Goal: Task Accomplishment & Management: Use online tool/utility

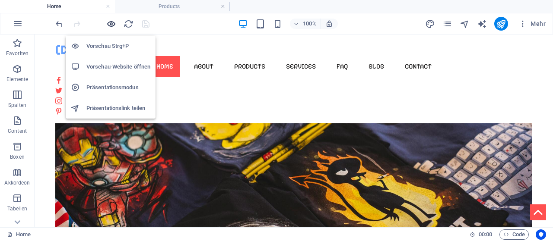
click at [111, 24] on icon "button" at bounding box center [111, 24] width 10 height 10
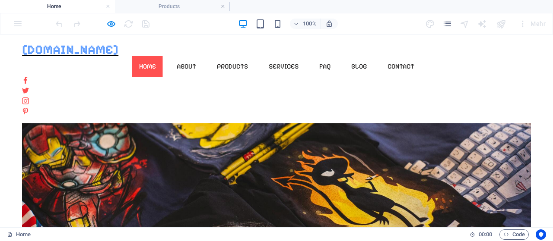
click at [54, 56] on span "[DOMAIN_NAME]" at bounding box center [70, 50] width 96 height 16
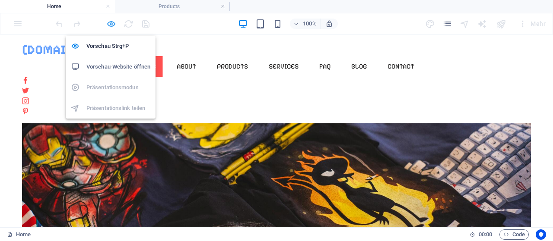
click at [113, 23] on icon "button" at bounding box center [111, 24] width 10 height 10
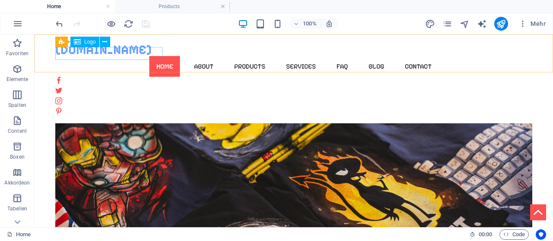
click at [156, 56] on div "[DOMAIN_NAME]" at bounding box center [293, 49] width 477 height 13
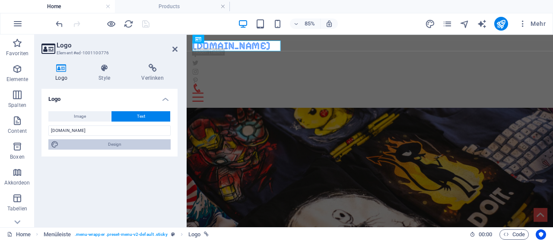
click at [120, 145] on span "Design" at bounding box center [114, 144] width 107 height 10
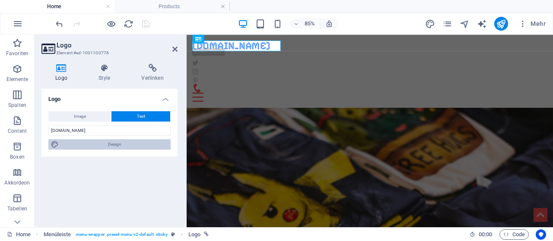
select select "px"
select select "500"
select select "px"
select select "600"
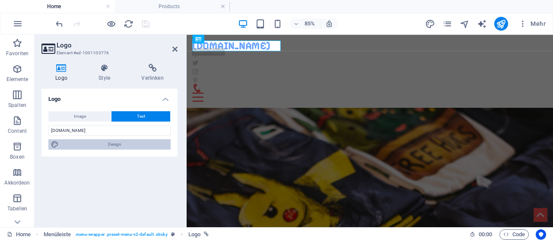
select select "px"
select select "rem"
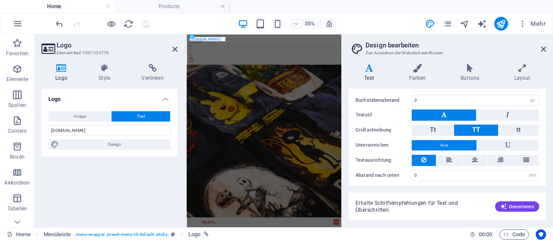
scroll to position [280, 0]
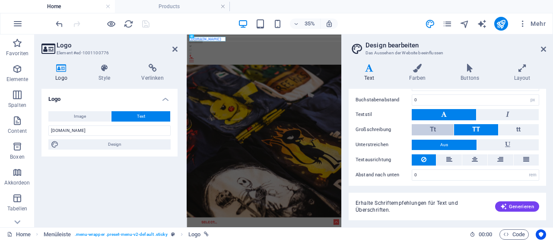
click at [442, 124] on button "Tt" at bounding box center [433, 129] width 42 height 11
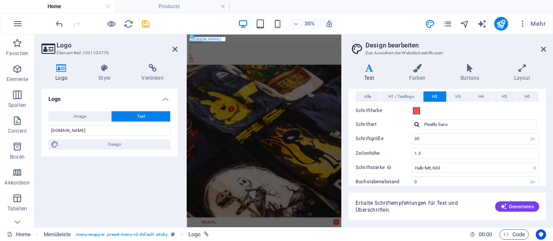
scroll to position [197, 0]
click at [404, 94] on span "H1 / Textlogo" at bounding box center [401, 97] width 26 height 10
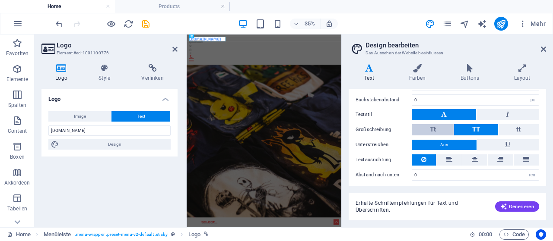
click at [424, 128] on button "Tt" at bounding box center [433, 129] width 42 height 11
click at [544, 48] on icon at bounding box center [543, 49] width 5 height 7
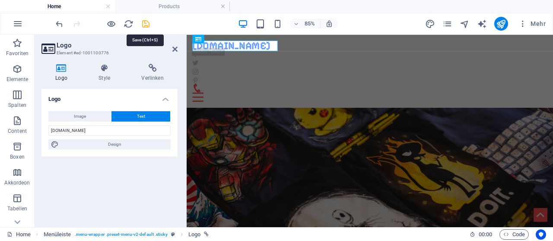
click at [146, 23] on icon "save" at bounding box center [146, 24] width 10 height 10
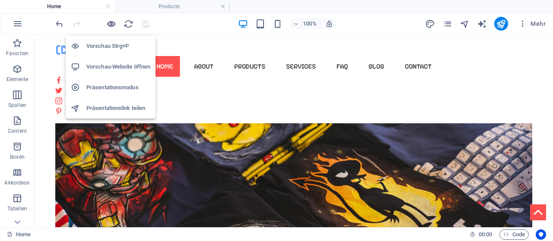
click at [111, 23] on icon "button" at bounding box center [111, 24] width 10 height 10
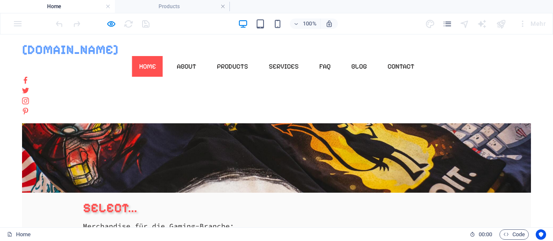
scroll to position [0, 0]
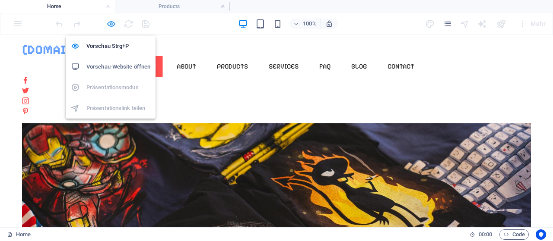
click at [111, 21] on icon "button" at bounding box center [111, 24] width 10 height 10
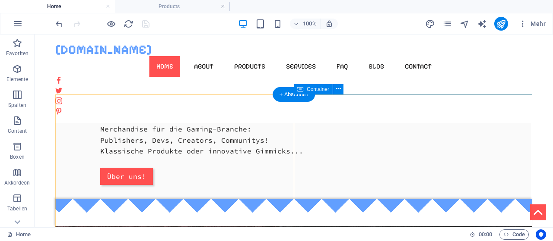
scroll to position [135, 0]
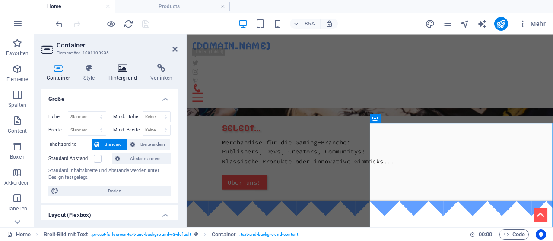
click at [122, 70] on icon at bounding box center [122, 68] width 39 height 9
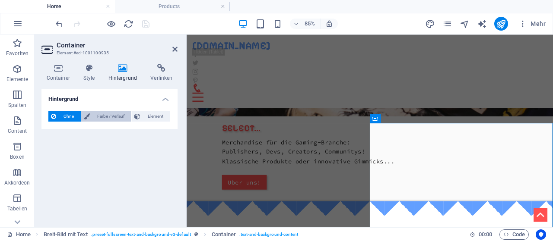
click at [117, 114] on span "Farbe / Verlauf" at bounding box center [110, 116] width 36 height 10
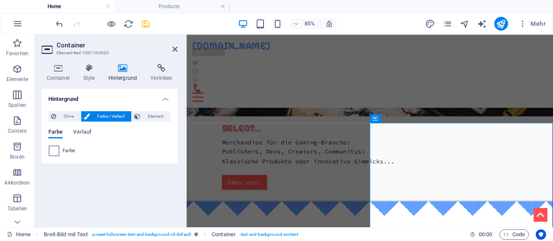
click at [55, 151] on span at bounding box center [54, 151] width 10 height 10
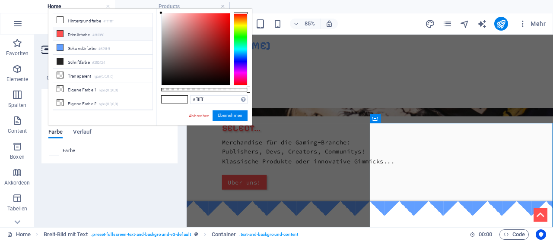
click at [70, 30] on li "Primärfarbe #ff5050" at bounding box center [102, 34] width 99 height 14
type input "#ff5050"
click at [222, 112] on button "Übernehmen" at bounding box center [229, 116] width 35 height 10
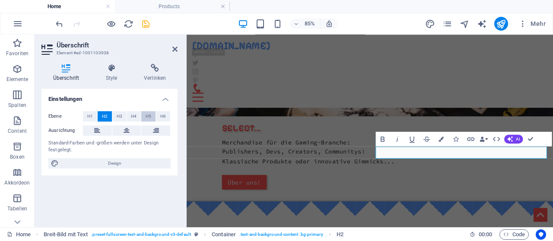
click at [149, 118] on span "H5" at bounding box center [149, 116] width 6 height 10
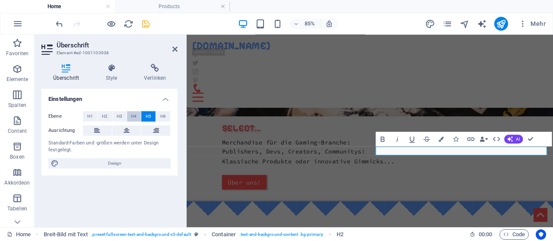
click at [130, 116] on button "H4" at bounding box center [134, 116] width 14 height 10
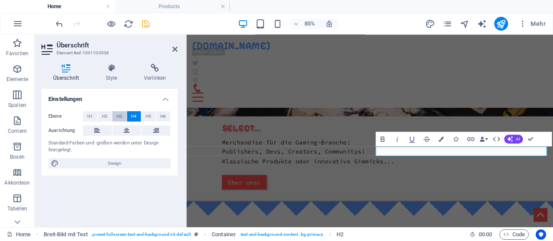
click at [122, 116] on button "H3" at bounding box center [119, 116] width 14 height 10
click at [107, 117] on span "H2" at bounding box center [105, 116] width 6 height 10
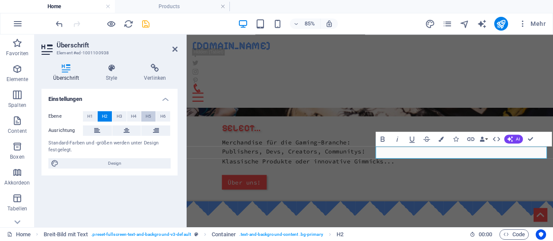
click at [147, 115] on span "H5" at bounding box center [149, 116] width 6 height 10
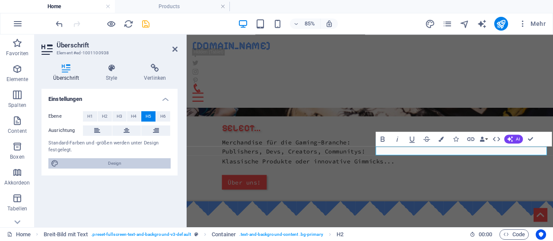
click at [124, 165] on span "Design" at bounding box center [114, 163] width 107 height 10
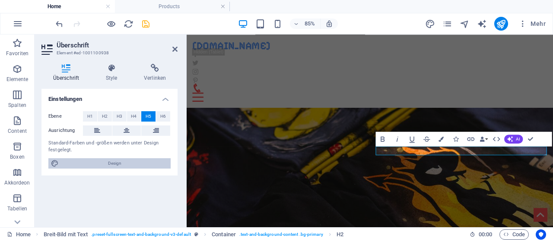
select select "px"
select select "500"
select select "px"
select select "700"
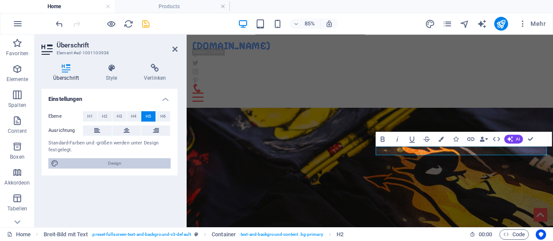
select select "px"
select select "rem"
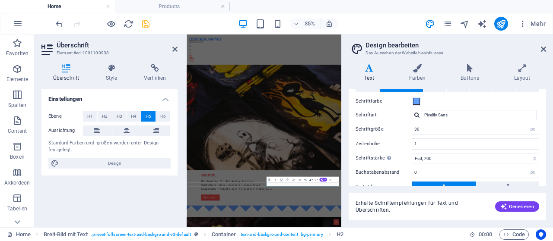
scroll to position [166, 0]
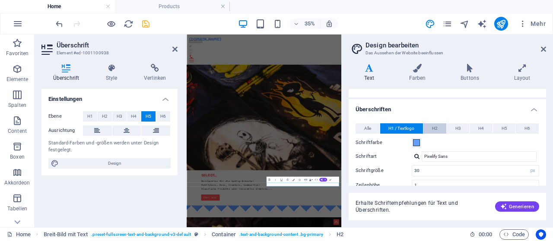
click at [435, 126] on span "H2" at bounding box center [435, 129] width 6 height 10
click at [500, 130] on button "H5" at bounding box center [504, 129] width 23 height 10
click at [415, 139] on span at bounding box center [416, 142] width 7 height 7
click at [414, 138] on button "Schriftfarbe" at bounding box center [417, 143] width 10 height 10
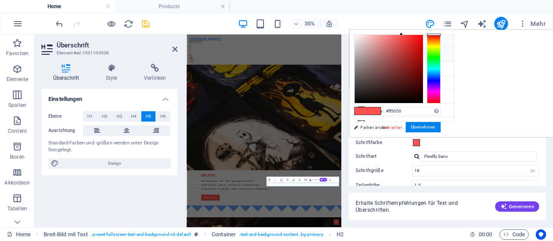
click at [398, 44] on li "Hintergrundfarbe #ffffff" at bounding box center [403, 42] width 99 height 14
type input "#ffffff"
click at [441, 127] on button "Übernehmen" at bounding box center [423, 127] width 35 height 10
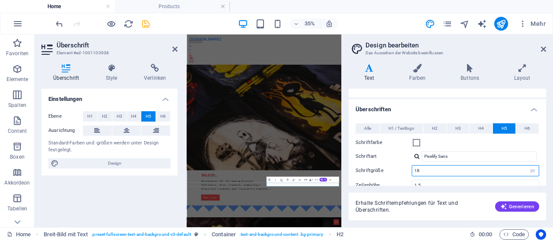
drag, startPoint x: 437, startPoint y: 171, endPoint x: 409, endPoint y: 167, distance: 28.8
click at [412, 167] on input "18" at bounding box center [475, 171] width 127 height 10
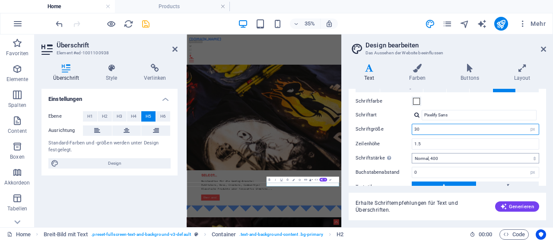
type input "30"
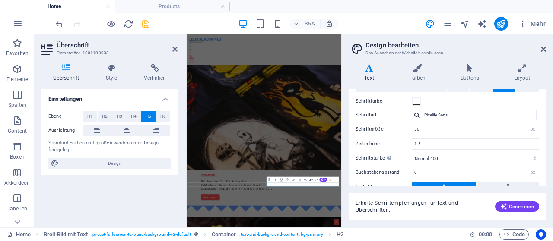
click at [412, 153] on select "Fein, 100 Extra-dünn, 200 Dünn, 300 Normal, 400 Medium, 500 Halb-fett, 600 Fett…" at bounding box center [475, 158] width 127 height 10
select select "600"
click option "Halb-fett, 600" at bounding box center [0, 0] width 0 height 0
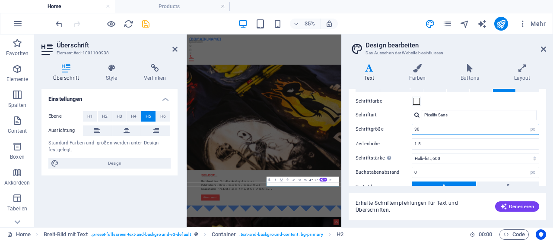
click at [446, 127] on input "30" at bounding box center [475, 129] width 127 height 10
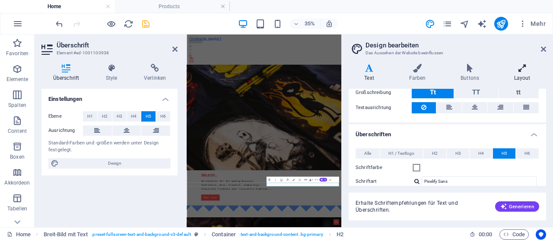
scroll to position [114, 0]
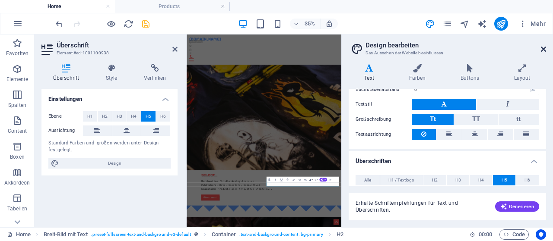
click at [543, 48] on icon at bounding box center [543, 49] width 5 height 7
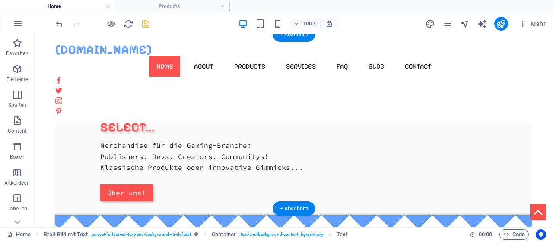
scroll to position [0, 0]
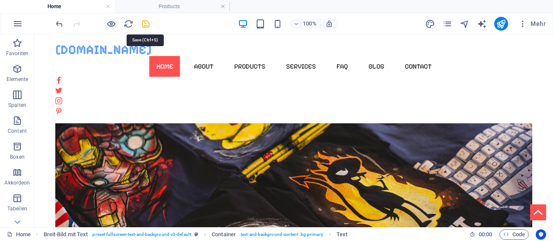
drag, startPoint x: 147, startPoint y: 23, endPoint x: 174, endPoint y: 7, distance: 31.2
click at [147, 23] on icon "save" at bounding box center [146, 24] width 10 height 10
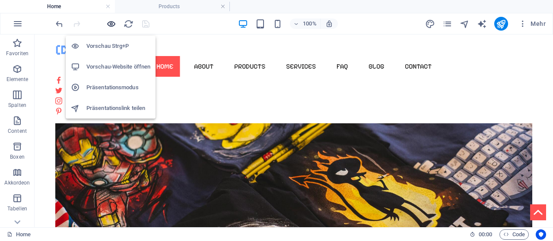
click at [111, 24] on icon "button" at bounding box center [111, 24] width 10 height 10
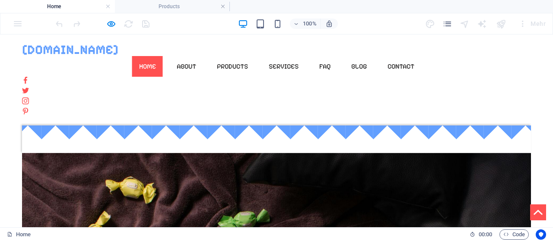
scroll to position [269, 0]
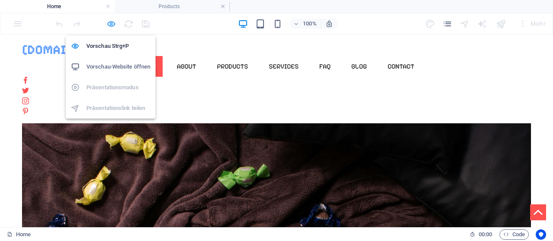
click at [110, 26] on icon "button" at bounding box center [111, 24] width 10 height 10
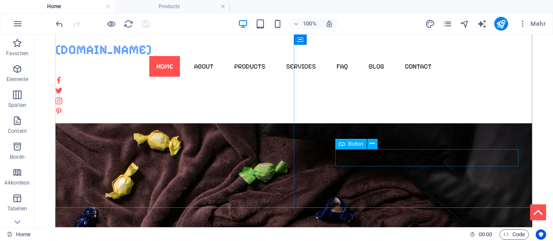
click at [359, 145] on span "Button" at bounding box center [355, 144] width 15 height 5
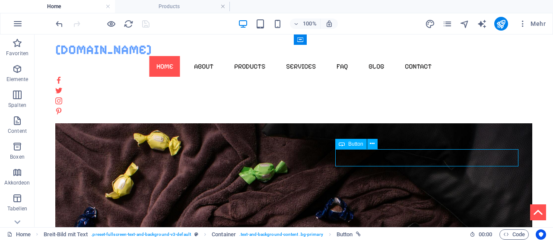
click at [359, 145] on span "Button" at bounding box center [355, 144] width 15 height 5
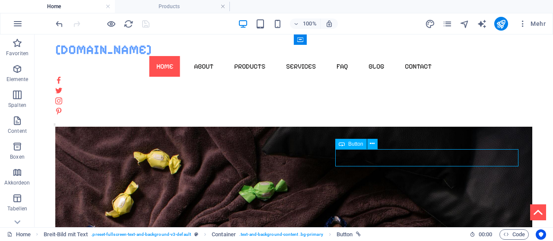
select select "px"
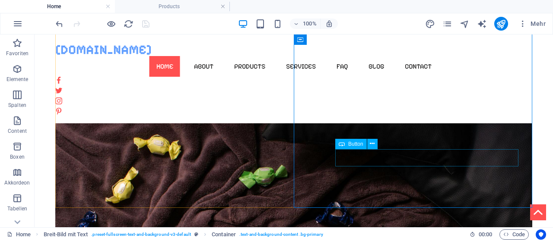
click at [353, 143] on span "Button" at bounding box center [355, 144] width 15 height 5
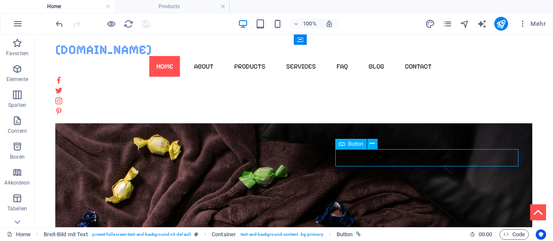
click at [352, 144] on span "Button" at bounding box center [355, 144] width 15 height 5
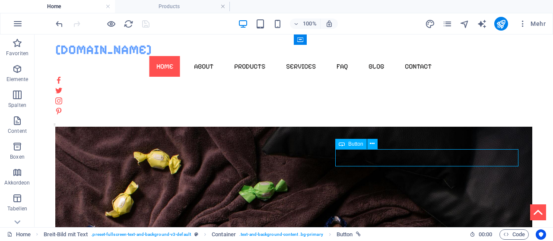
select select "px"
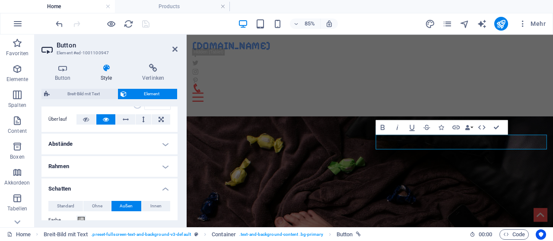
scroll to position [166, 0]
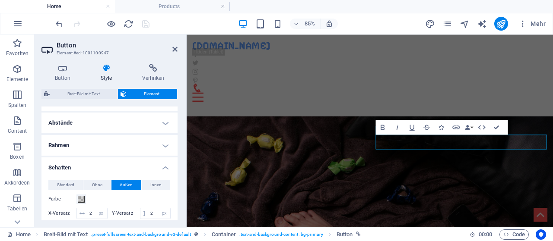
click at [98, 147] on h4 "Rahmen" at bounding box center [109, 145] width 136 height 21
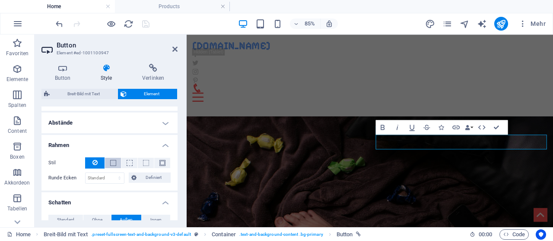
click at [111, 166] on button at bounding box center [113, 163] width 16 height 10
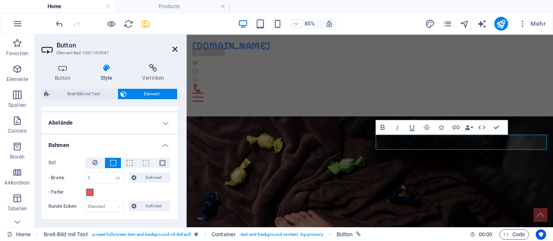
click at [178, 48] on icon at bounding box center [174, 49] width 5 height 7
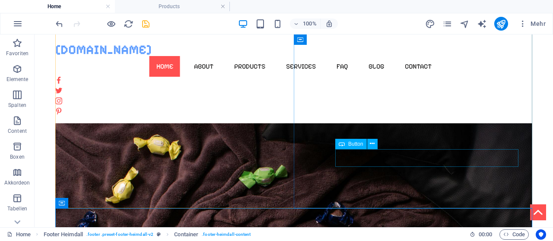
click at [355, 147] on div "Button" at bounding box center [351, 144] width 32 height 10
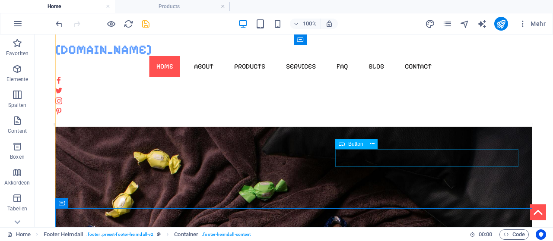
select select "px"
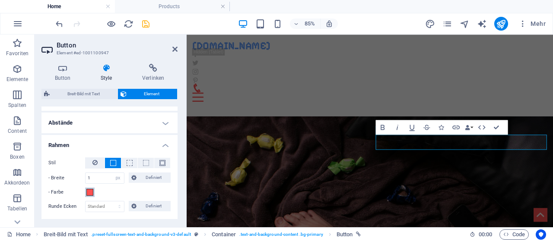
click at [88, 193] on span at bounding box center [89, 192] width 7 height 7
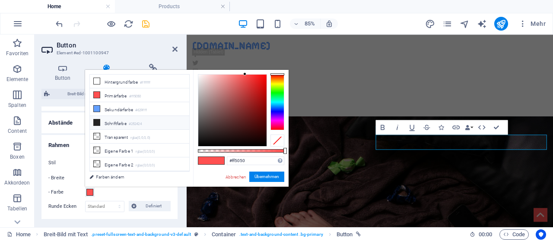
click at [125, 124] on li "Schriftfarbe #252424" at bounding box center [139, 123] width 99 height 14
type input "#252424"
click at [263, 176] on button "Übernehmen" at bounding box center [266, 177] width 35 height 10
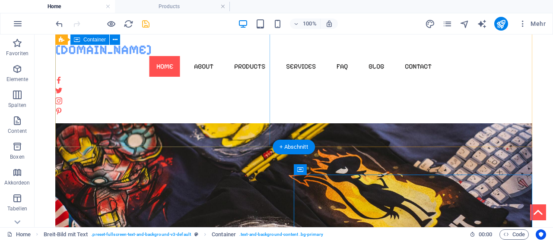
scroll to position [0, 0]
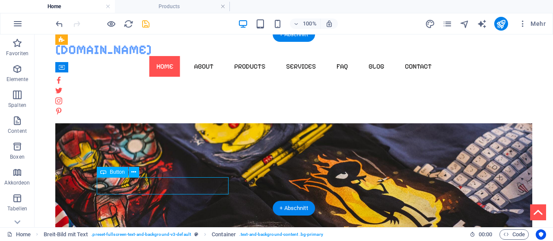
select select "1"
select select
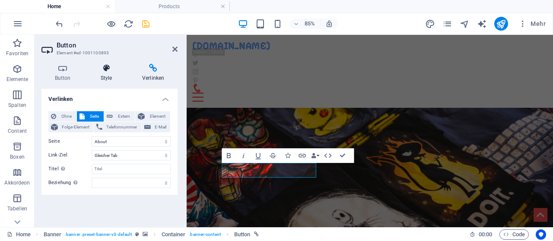
click at [108, 77] on h4 "Style" at bounding box center [107, 73] width 41 height 18
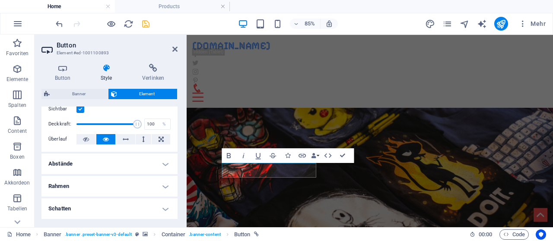
scroll to position [124, 0]
click at [94, 186] on h4 "Rahmen" at bounding box center [109, 187] width 136 height 21
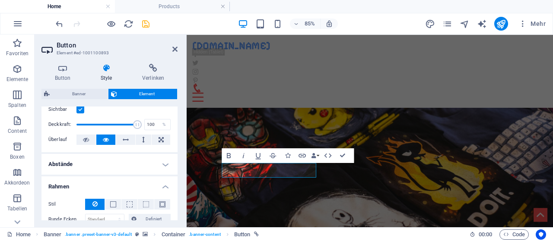
scroll to position [166, 0]
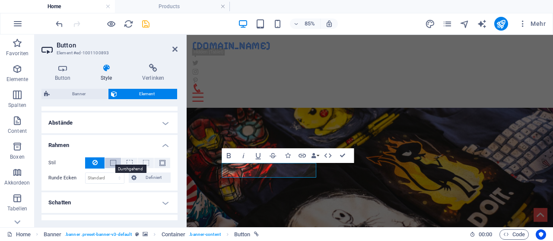
click at [114, 161] on span at bounding box center [113, 163] width 6 height 6
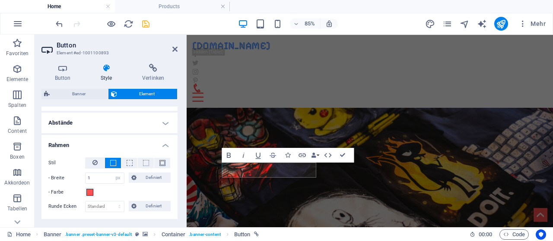
scroll to position [249, 0]
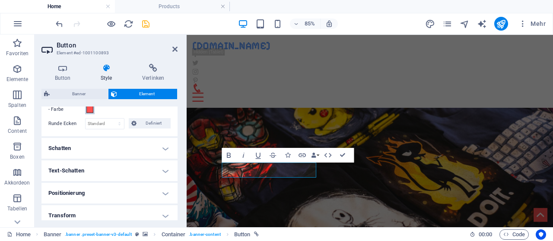
click at [93, 111] on span at bounding box center [89, 109] width 7 height 7
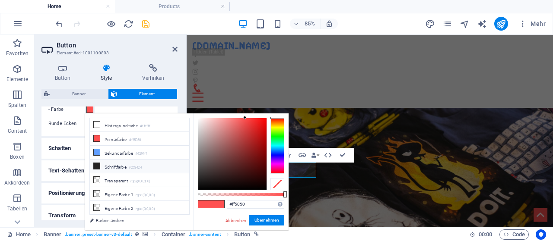
click at [109, 165] on li "Schriftfarbe #252424" at bounding box center [139, 167] width 99 height 14
type input "#252424"
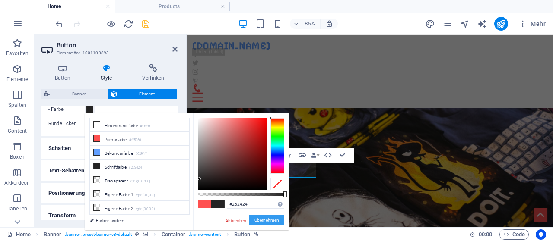
click at [269, 217] on button "Übernehmen" at bounding box center [266, 221] width 35 height 10
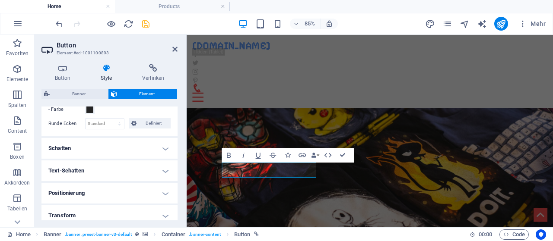
click at [420, 140] on figure at bounding box center [402, 163] width 431 height 205
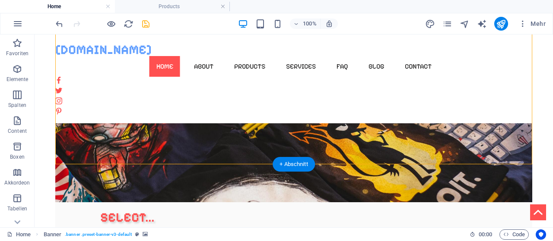
scroll to position [0, 0]
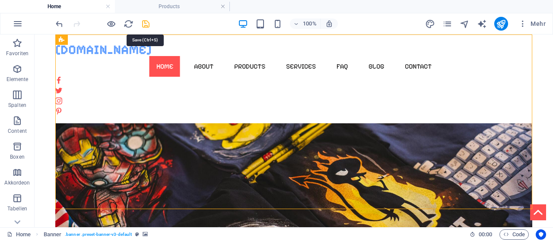
click at [144, 24] on icon "save" at bounding box center [146, 24] width 10 height 10
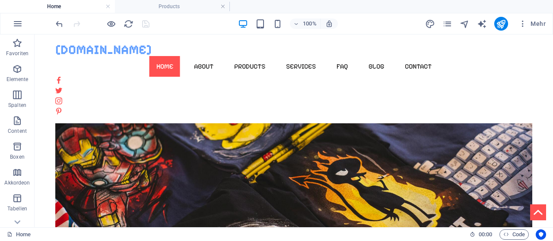
click at [114, 16] on div "100% Mehr" at bounding box center [276, 23] width 552 height 21
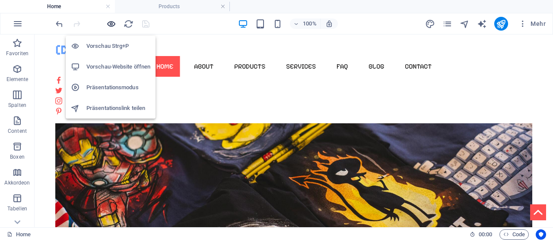
click at [114, 21] on icon "button" at bounding box center [111, 24] width 10 height 10
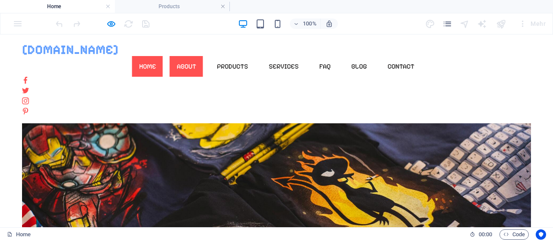
click at [203, 56] on link "About" at bounding box center [186, 66] width 33 height 21
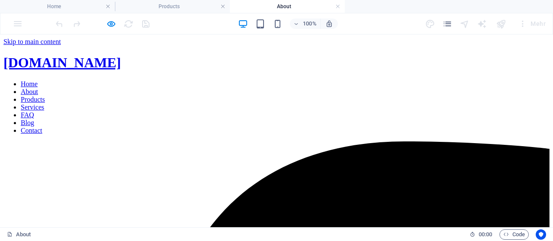
click at [257, 80] on nav "Home About Products Services FAQ Blog Contact" at bounding box center [276, 107] width 546 height 54
click at [224, 80] on nav "Home About Products Services FAQ Blog Contact" at bounding box center [276, 107] width 546 height 54
click at [173, 80] on nav "Home About Products Services FAQ Blog Contact" at bounding box center [276, 107] width 546 height 54
click at [254, 80] on nav "Home About Products Services FAQ Blog Contact" at bounding box center [276, 107] width 546 height 54
click at [286, 80] on nav "Home About Products Services FAQ Blog Contact" at bounding box center [276, 107] width 546 height 54
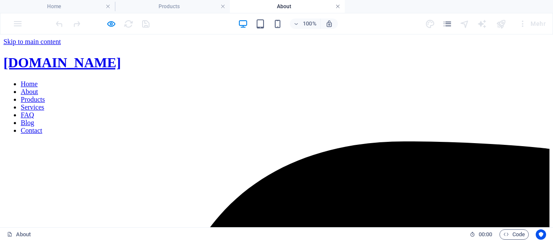
click at [337, 7] on link at bounding box center [337, 7] width 5 height 8
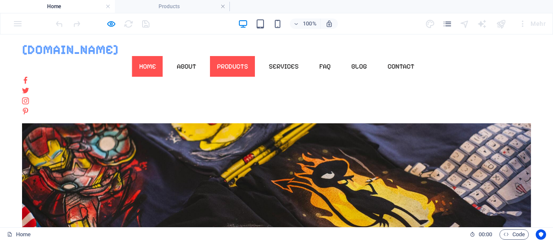
click at [255, 56] on link "Products" at bounding box center [232, 66] width 45 height 21
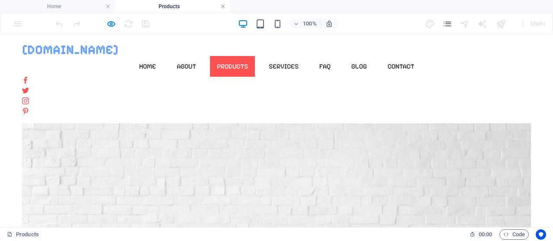
click at [223, 5] on link at bounding box center [222, 7] width 5 height 8
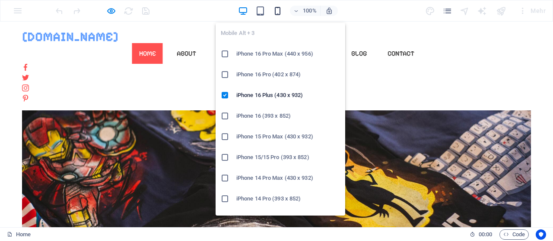
click at [279, 12] on icon "button" at bounding box center [278, 11] width 10 height 10
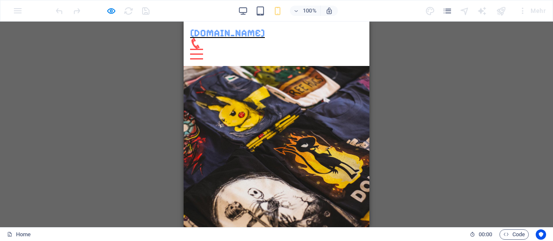
click at [237, 36] on span "[DOMAIN_NAME]" at bounding box center [227, 33] width 75 height 12
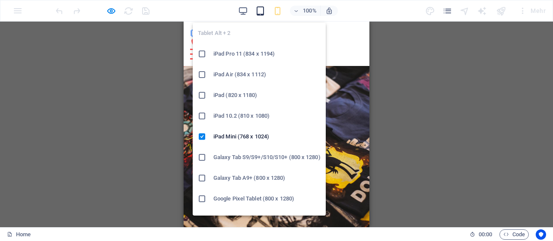
click at [258, 11] on icon "button" at bounding box center [260, 11] width 10 height 10
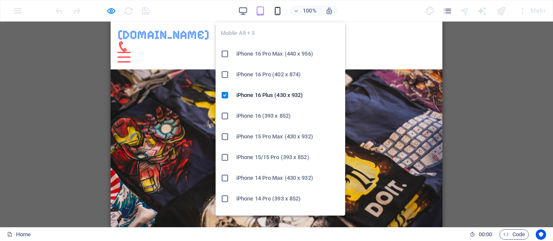
click at [279, 9] on icon "button" at bounding box center [278, 11] width 10 height 10
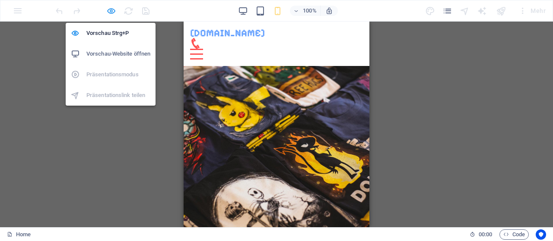
click at [109, 10] on icon "button" at bounding box center [111, 11] width 10 height 10
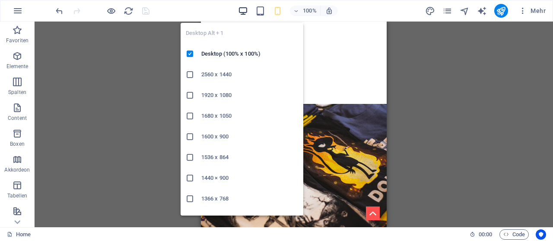
click at [246, 10] on icon "button" at bounding box center [243, 11] width 10 height 10
